Goal: Task Accomplishment & Management: Manage account settings

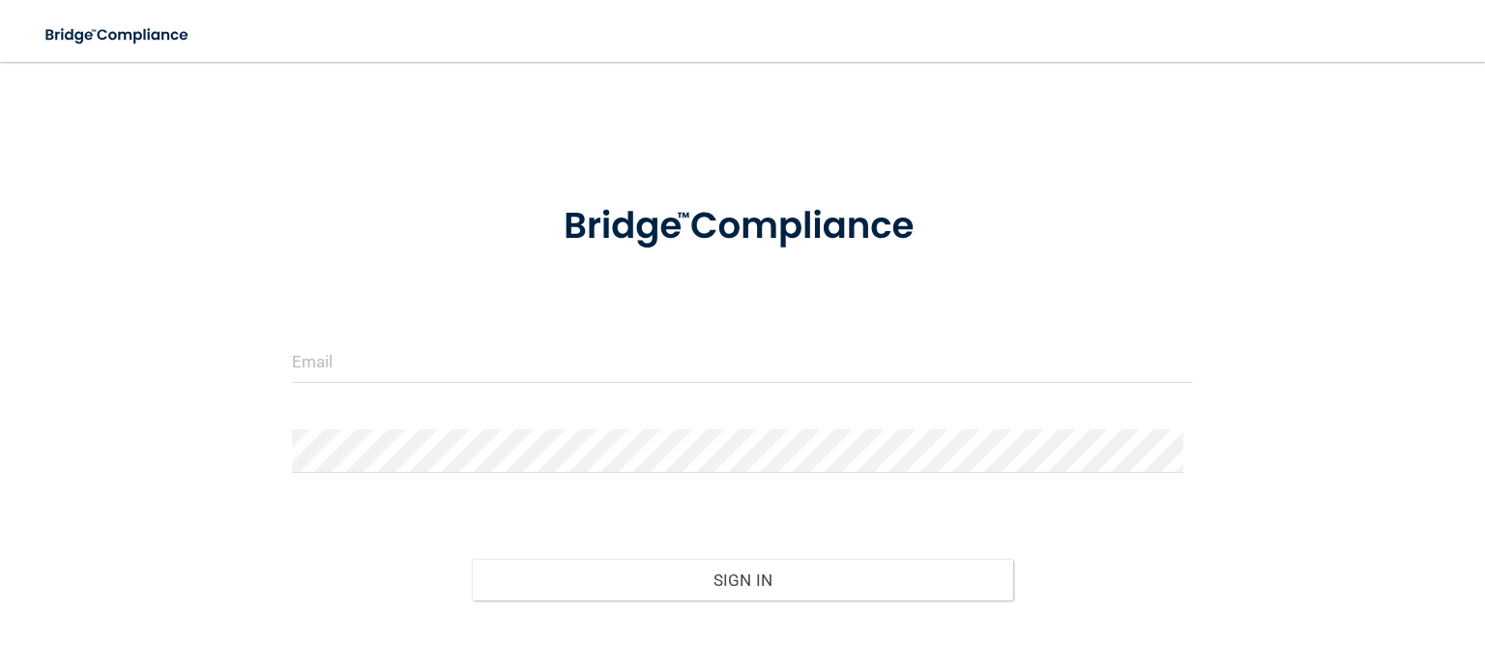
scroll to position [101, 0]
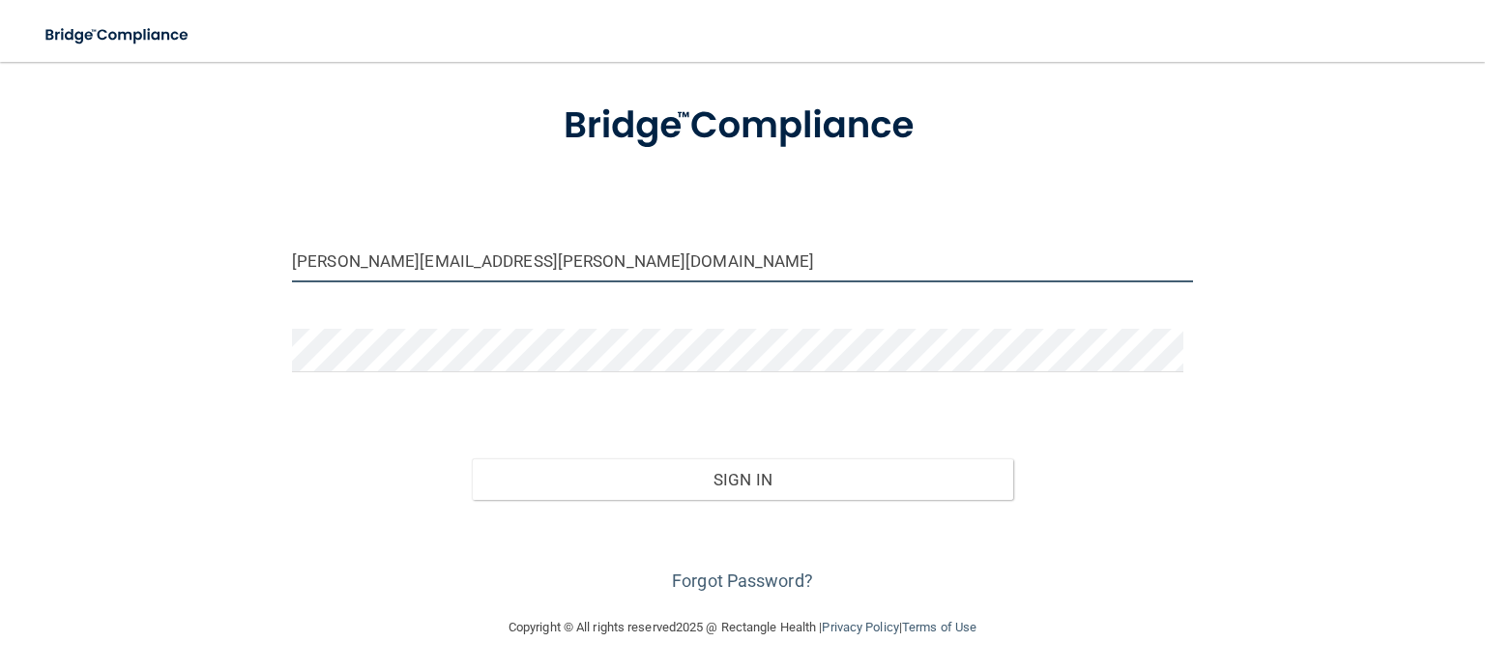
drag, startPoint x: 447, startPoint y: 258, endPoint x: 174, endPoint y: 237, distance: 273.5
click at [174, 237] on div "[PERSON_NAME][EMAIL_ADDRESS][PERSON_NAME][DOMAIN_NAME] Invalid email/password. …" at bounding box center [743, 289] width 1408 height 616
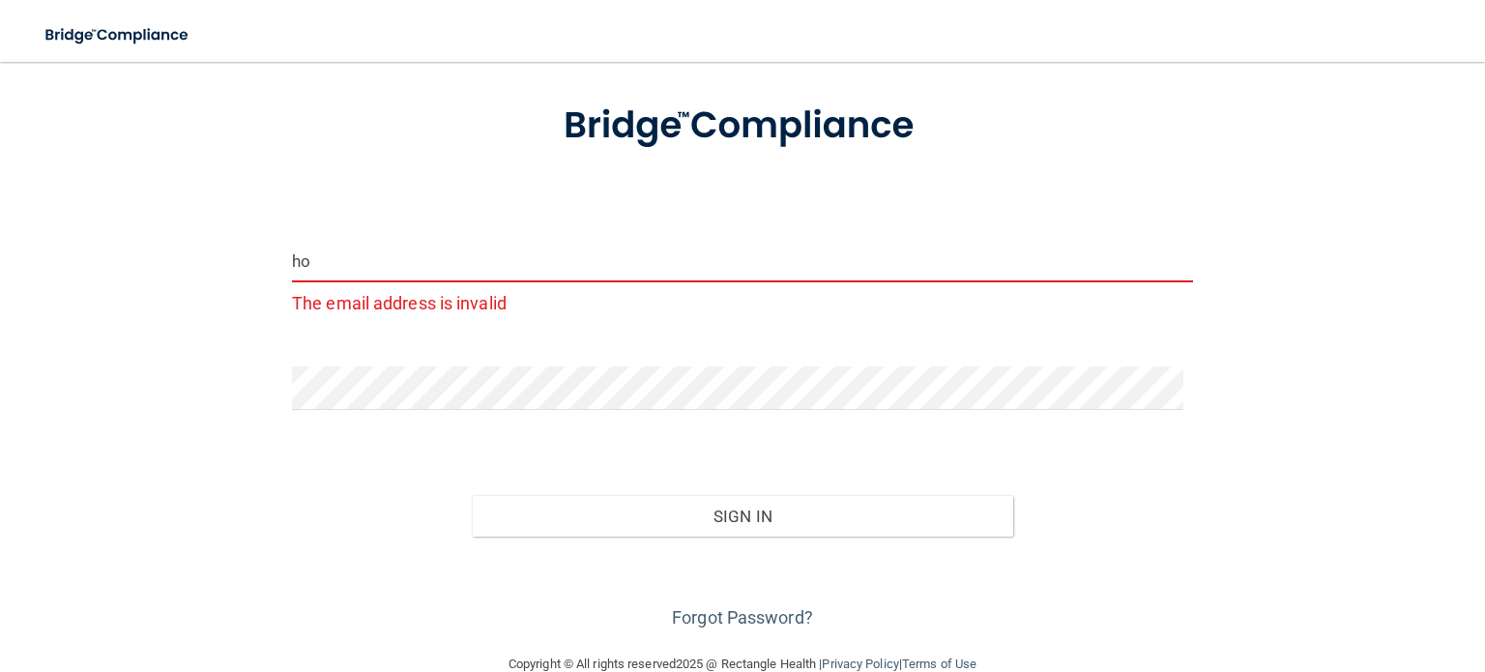
type input "h"
type input "v"
type input "[EMAIL_ADDRESS][DOMAIN_NAME]"
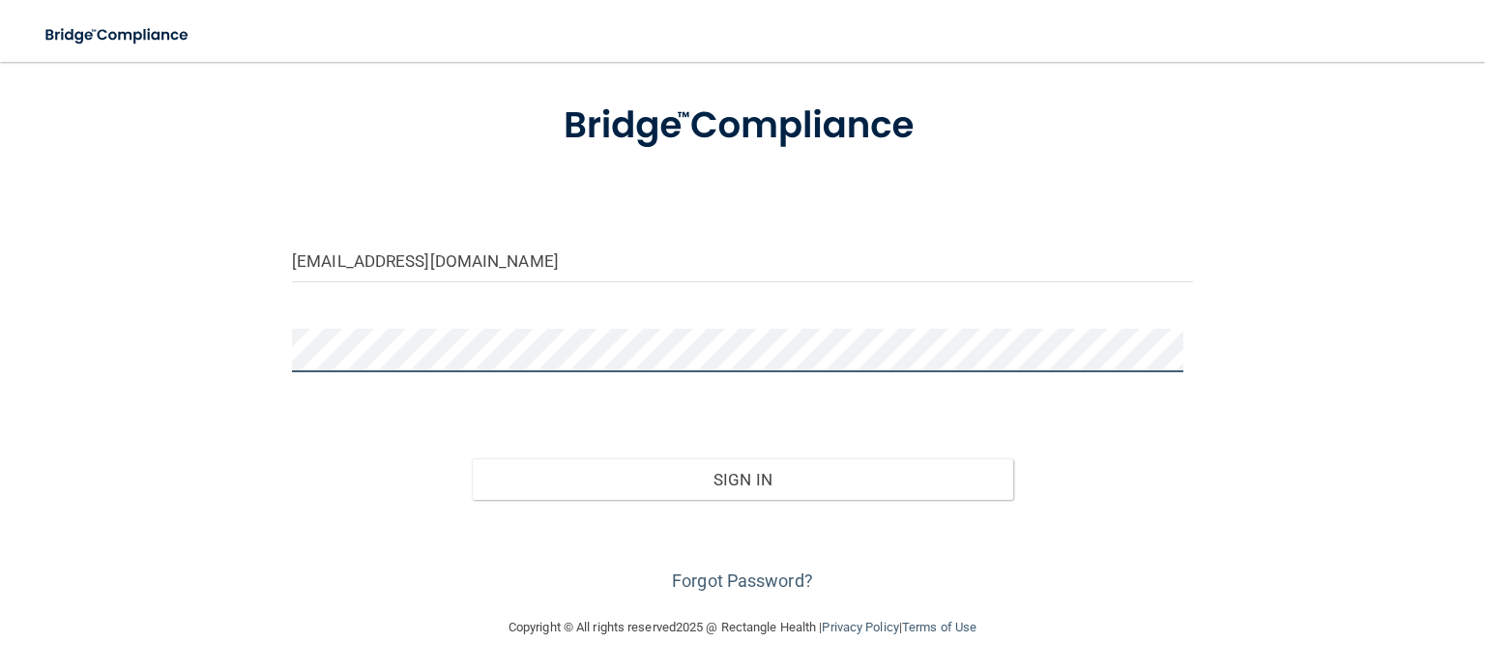
click at [120, 385] on div "[EMAIL_ADDRESS][DOMAIN_NAME] Invalid email/password. You don't have permission …" at bounding box center [743, 289] width 1408 height 616
click at [638, 399] on form "[EMAIL_ADDRESS][DOMAIN_NAME] Invalid email/password. You don't have permission …" at bounding box center [742, 336] width 901 height 519
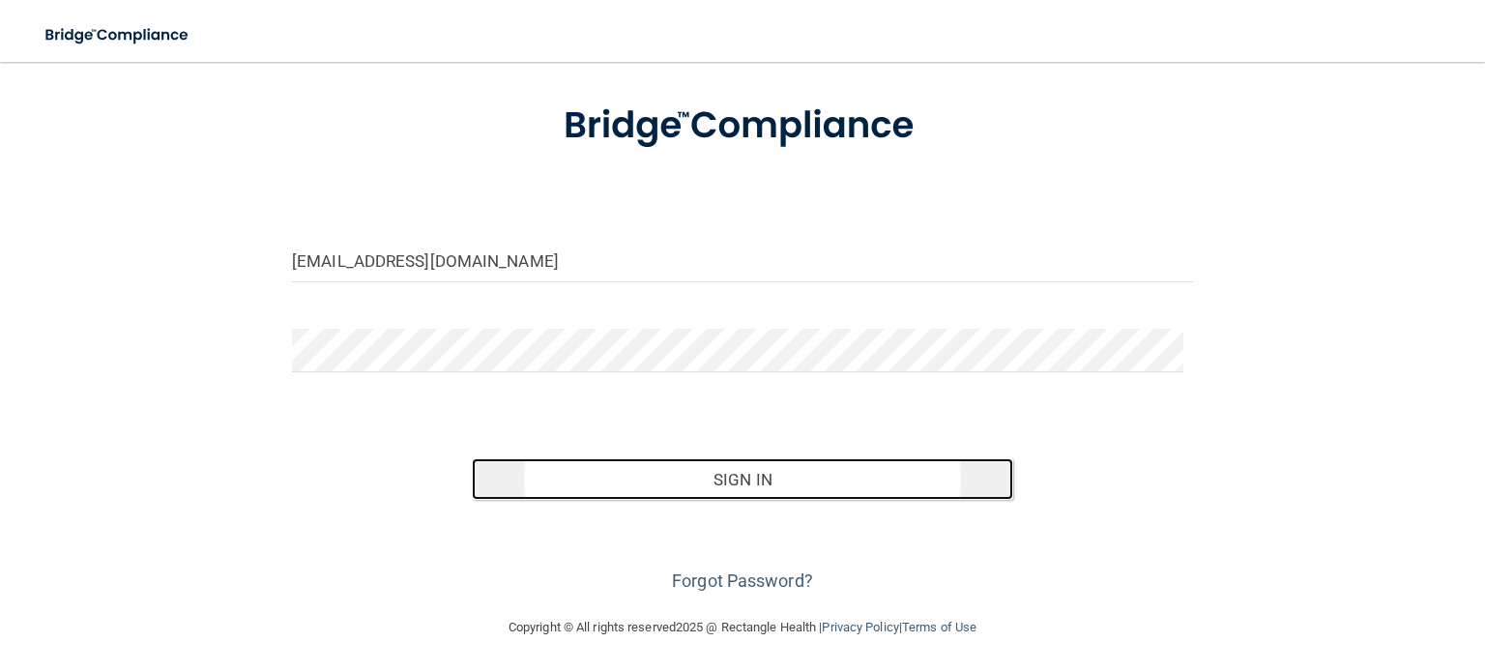
click at [716, 483] on button "Sign In" at bounding box center [742, 479] width 541 height 43
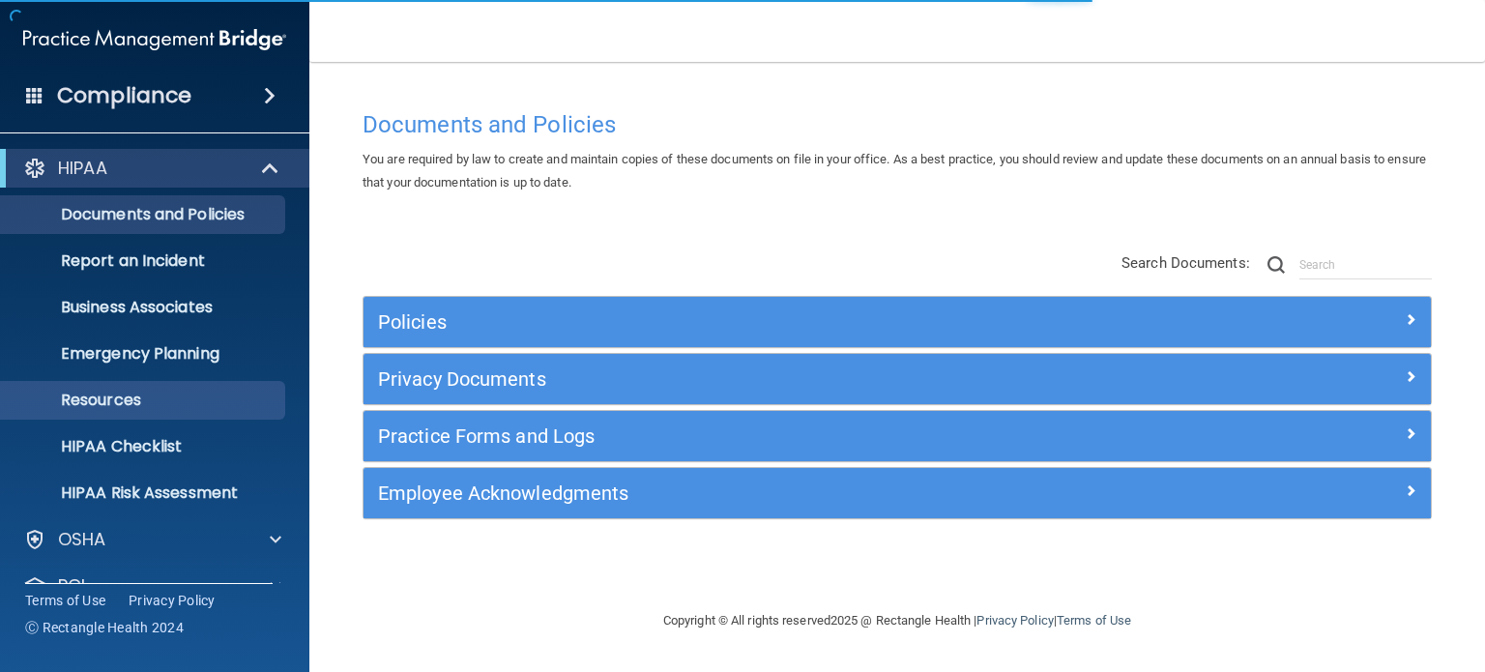
scroll to position [130, 0]
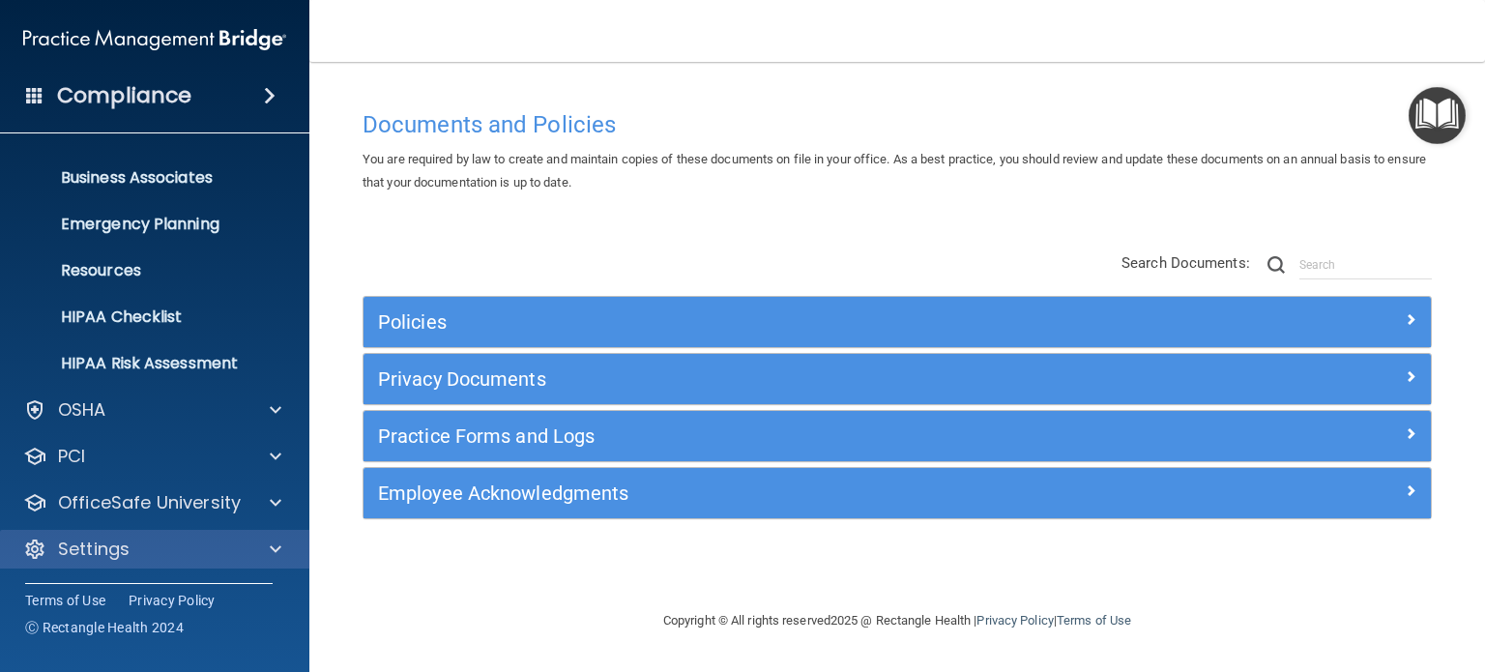
click at [117, 564] on div "Settings" at bounding box center [155, 549] width 310 height 39
click at [129, 557] on div "Settings" at bounding box center [129, 549] width 240 height 23
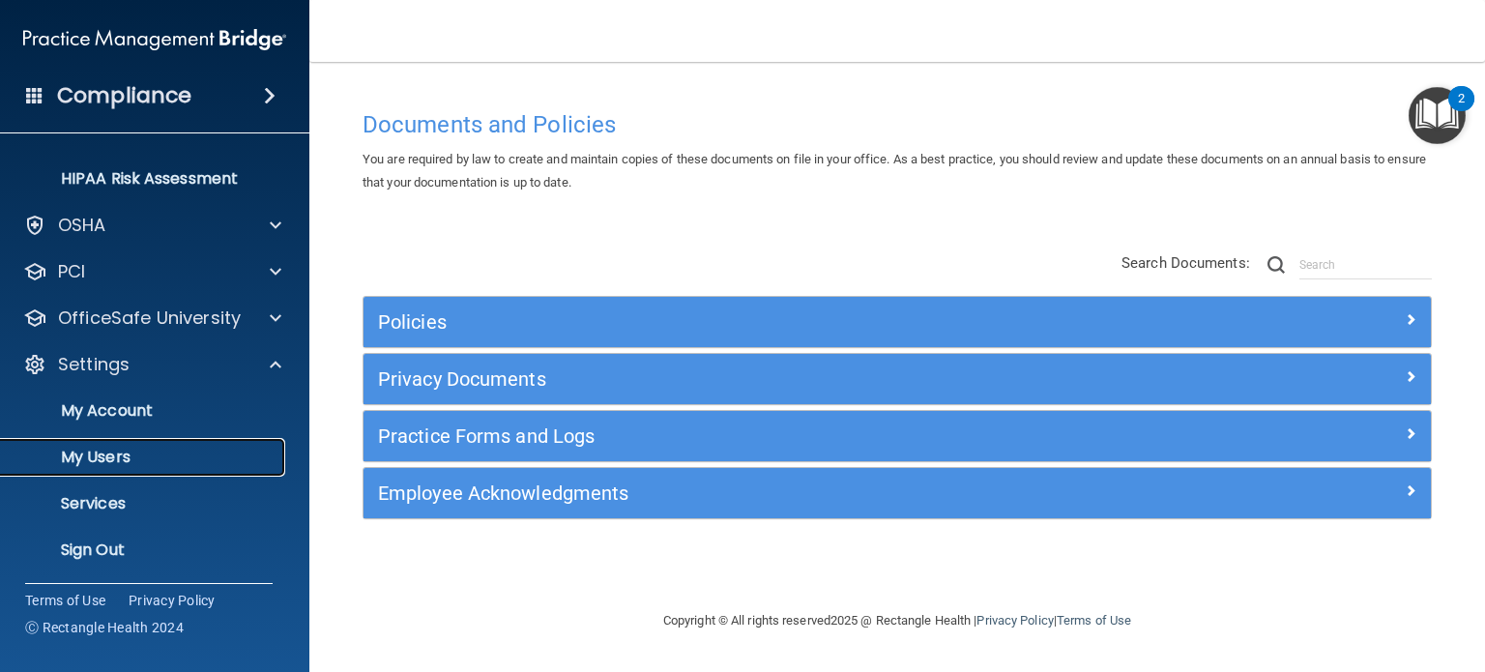
click at [128, 454] on p "My Users" at bounding box center [145, 457] width 264 height 19
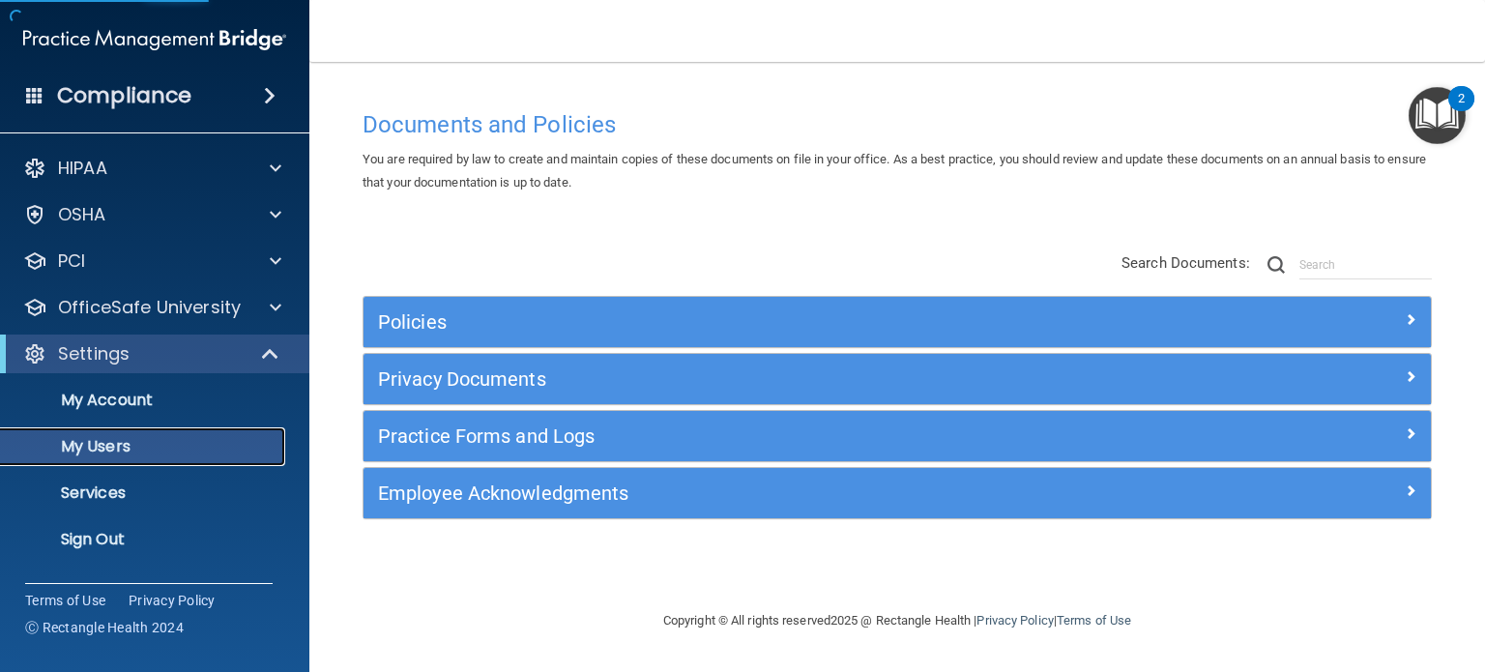
select select "20"
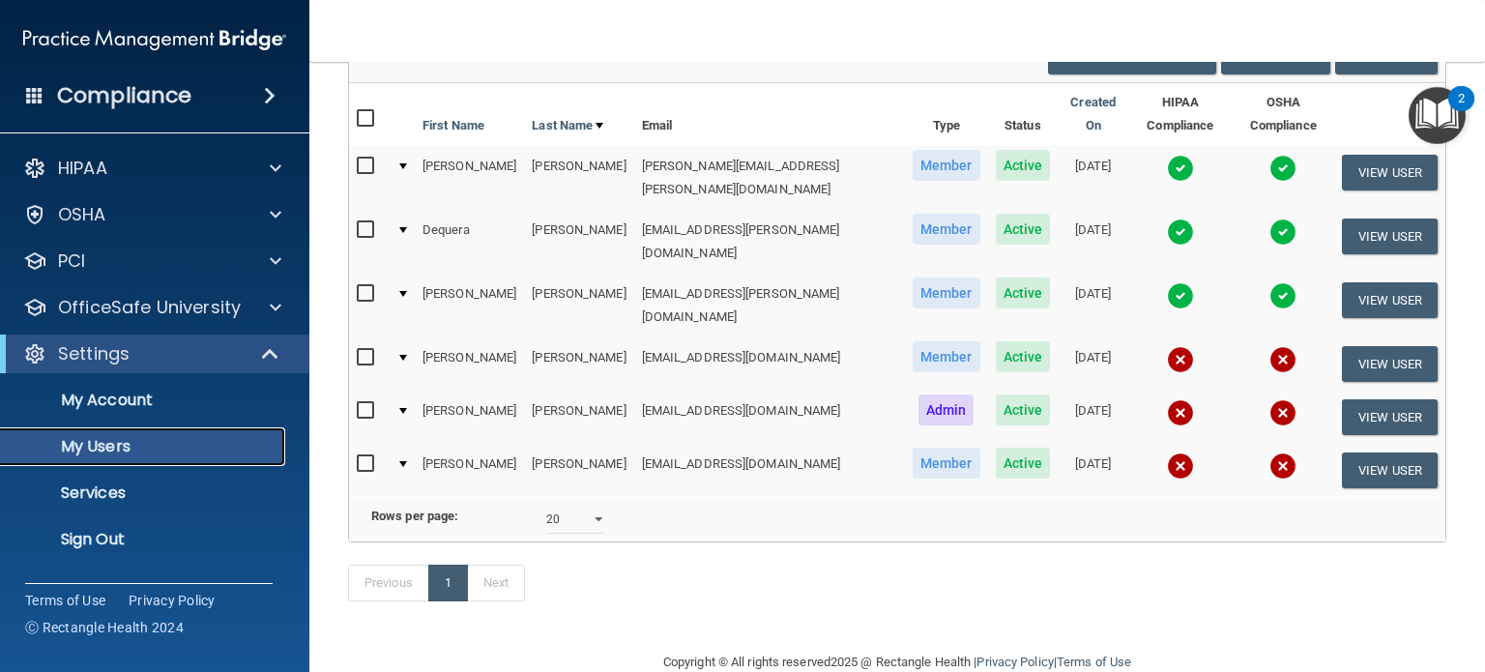
scroll to position [191, 0]
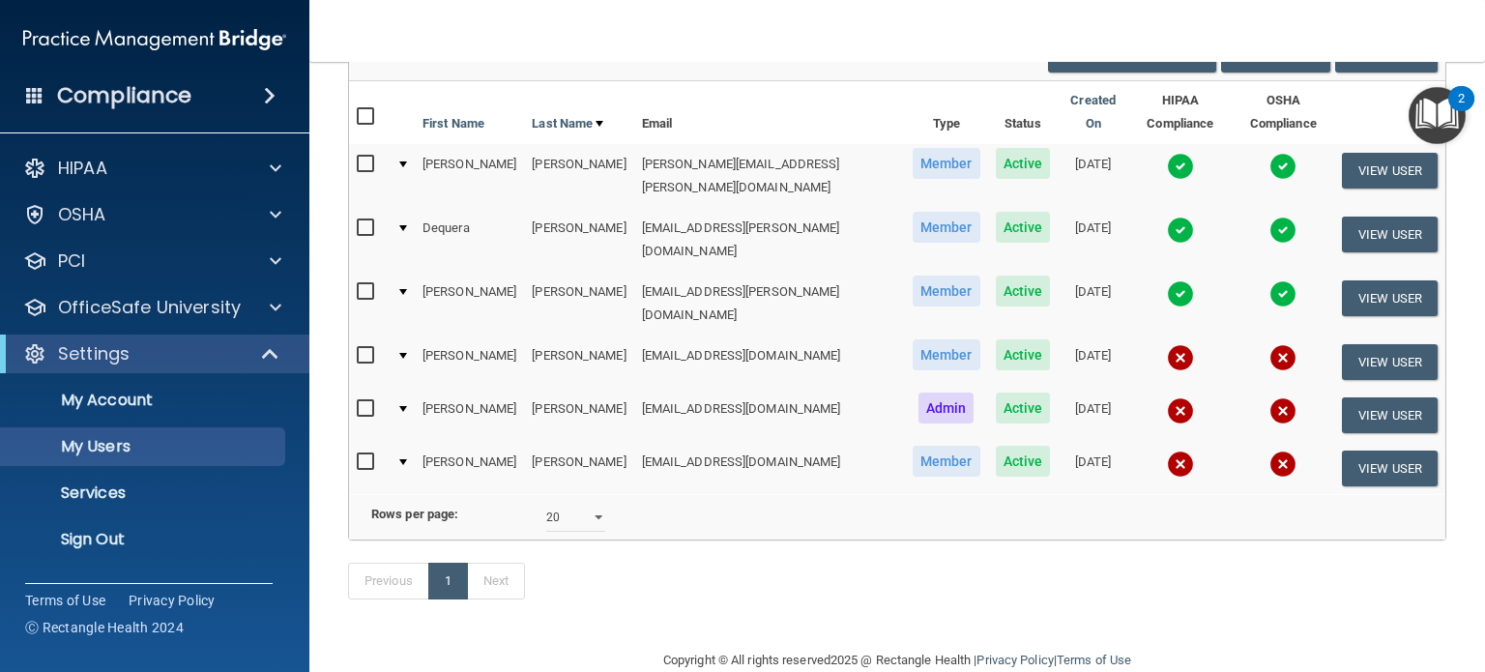
click at [367, 454] on input "checkbox" at bounding box center [368, 461] width 22 height 15
checkbox input "true"
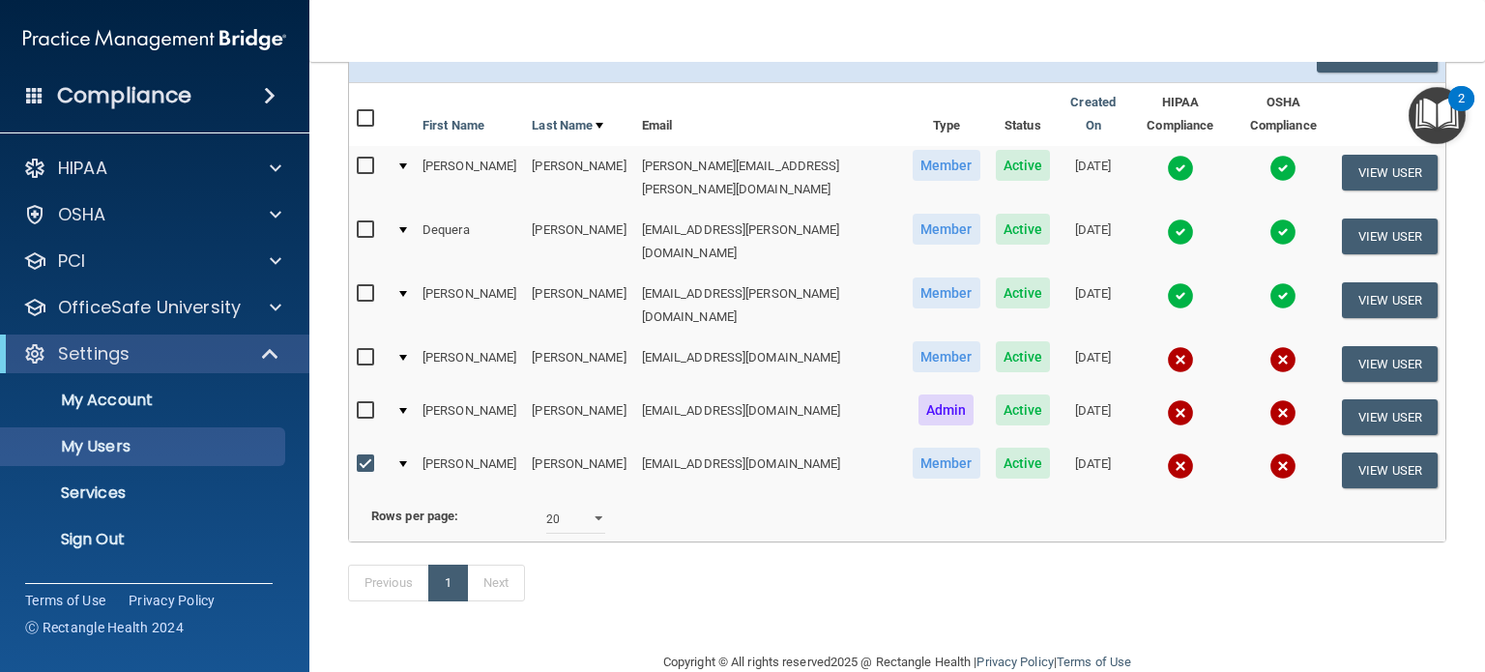
click at [360, 350] on input "checkbox" at bounding box center [368, 357] width 22 height 15
checkbox input "true"
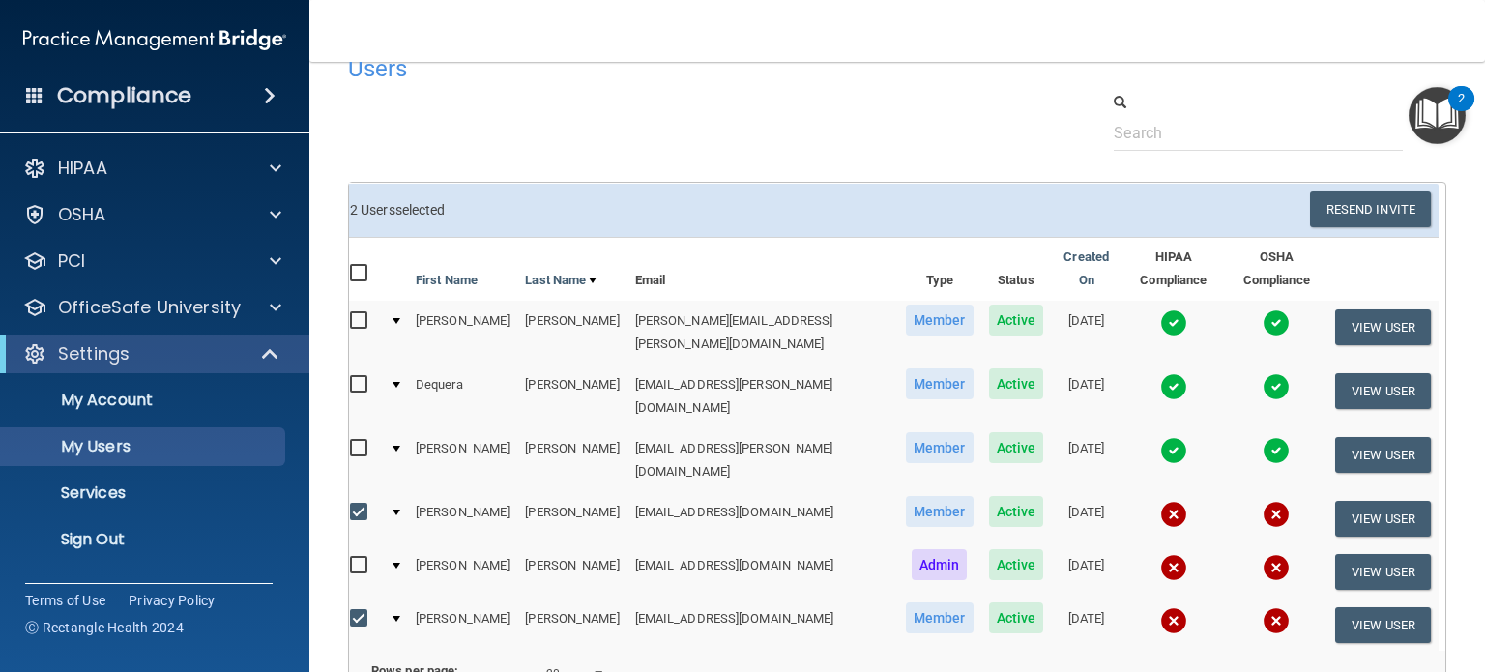
scroll to position [27, 0]
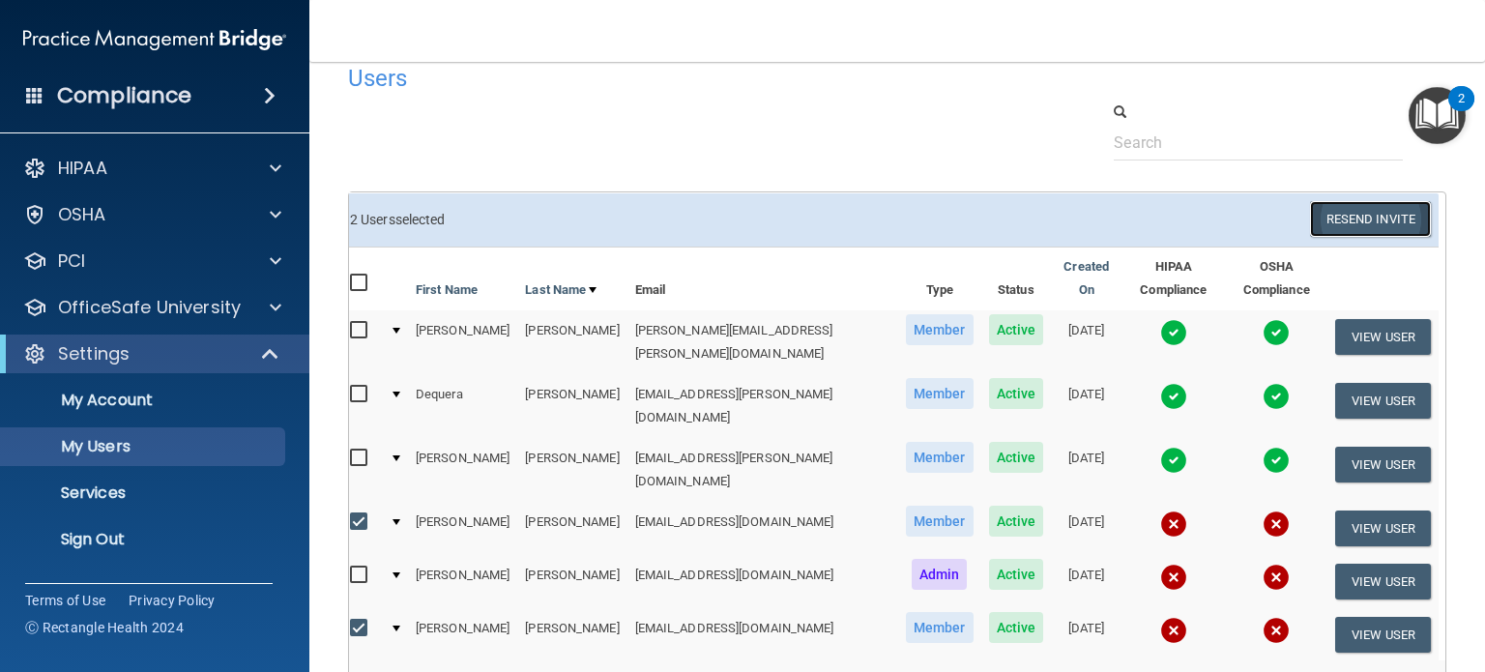
click at [1360, 217] on button "Resend Invite" at bounding box center [1370, 219] width 121 height 36
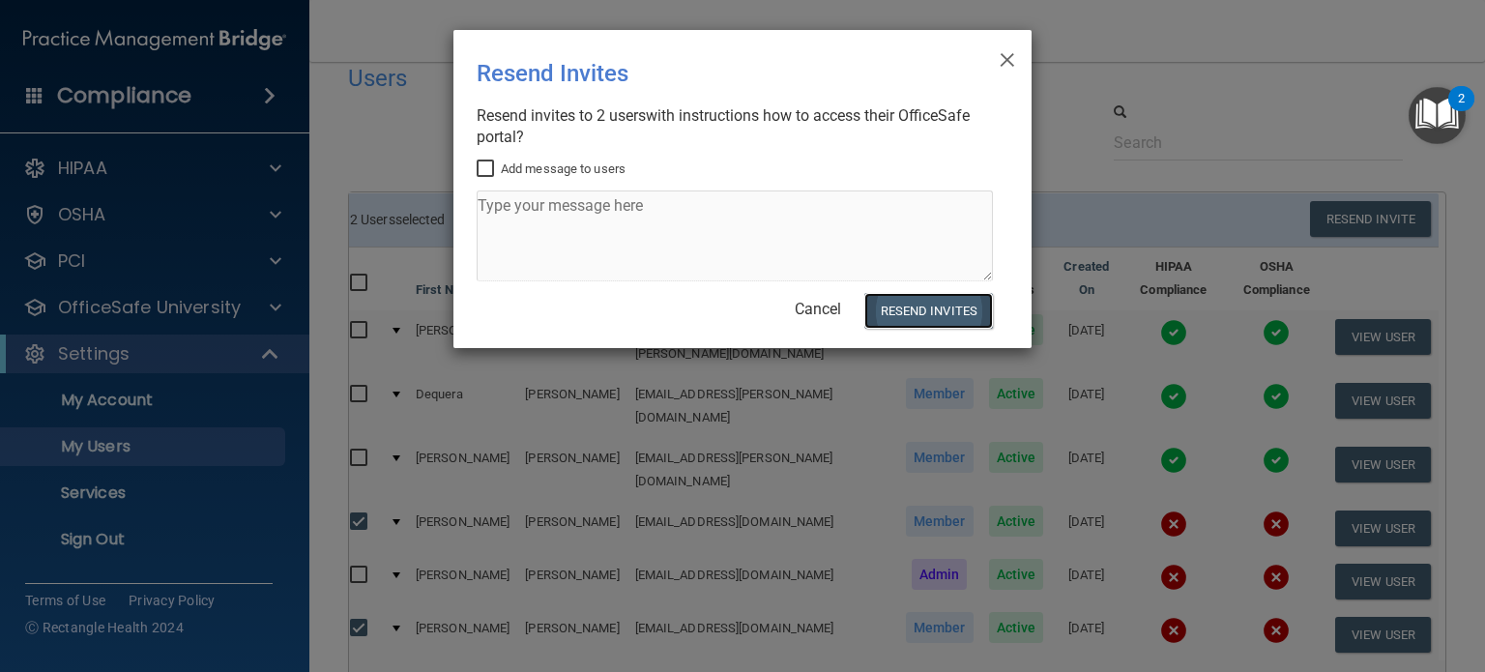
click at [935, 317] on button "Resend Invites" at bounding box center [929, 311] width 129 height 36
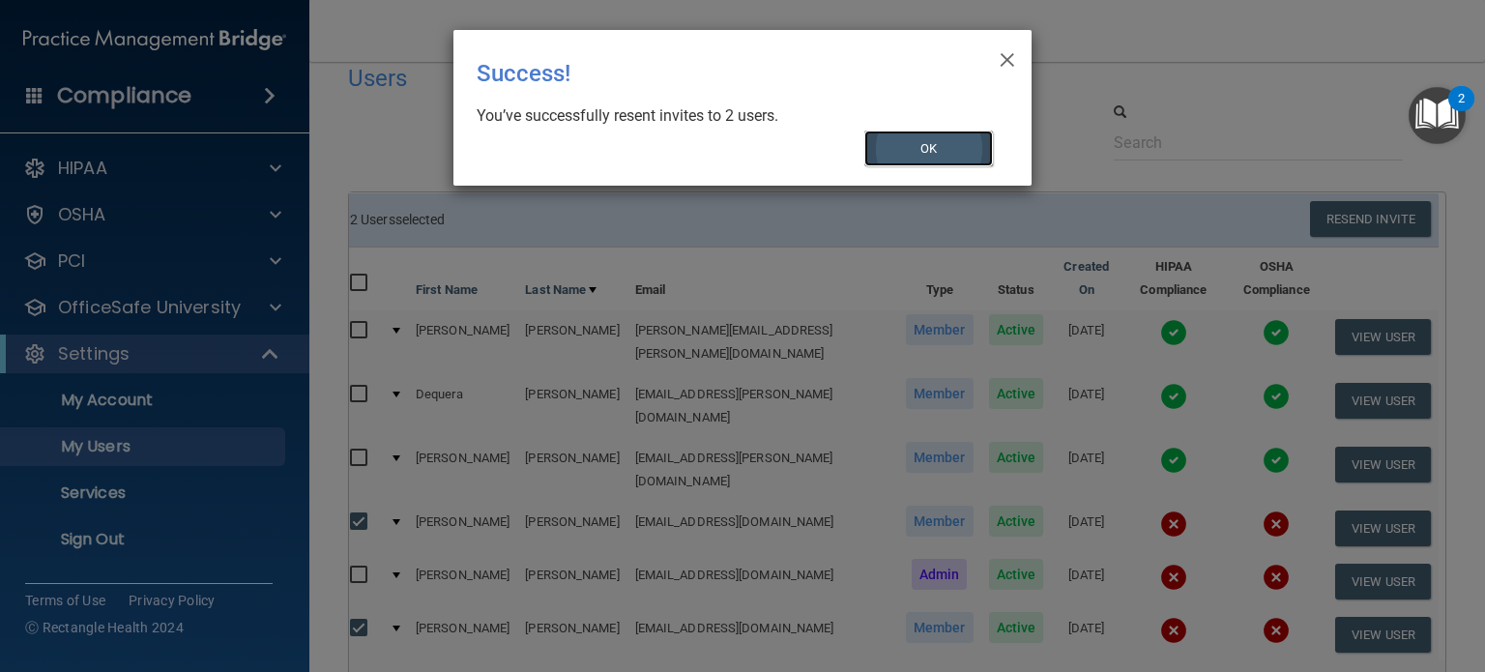
click at [924, 161] on button "OK" at bounding box center [930, 149] width 130 height 36
